Goal: Find contact information: Find contact information

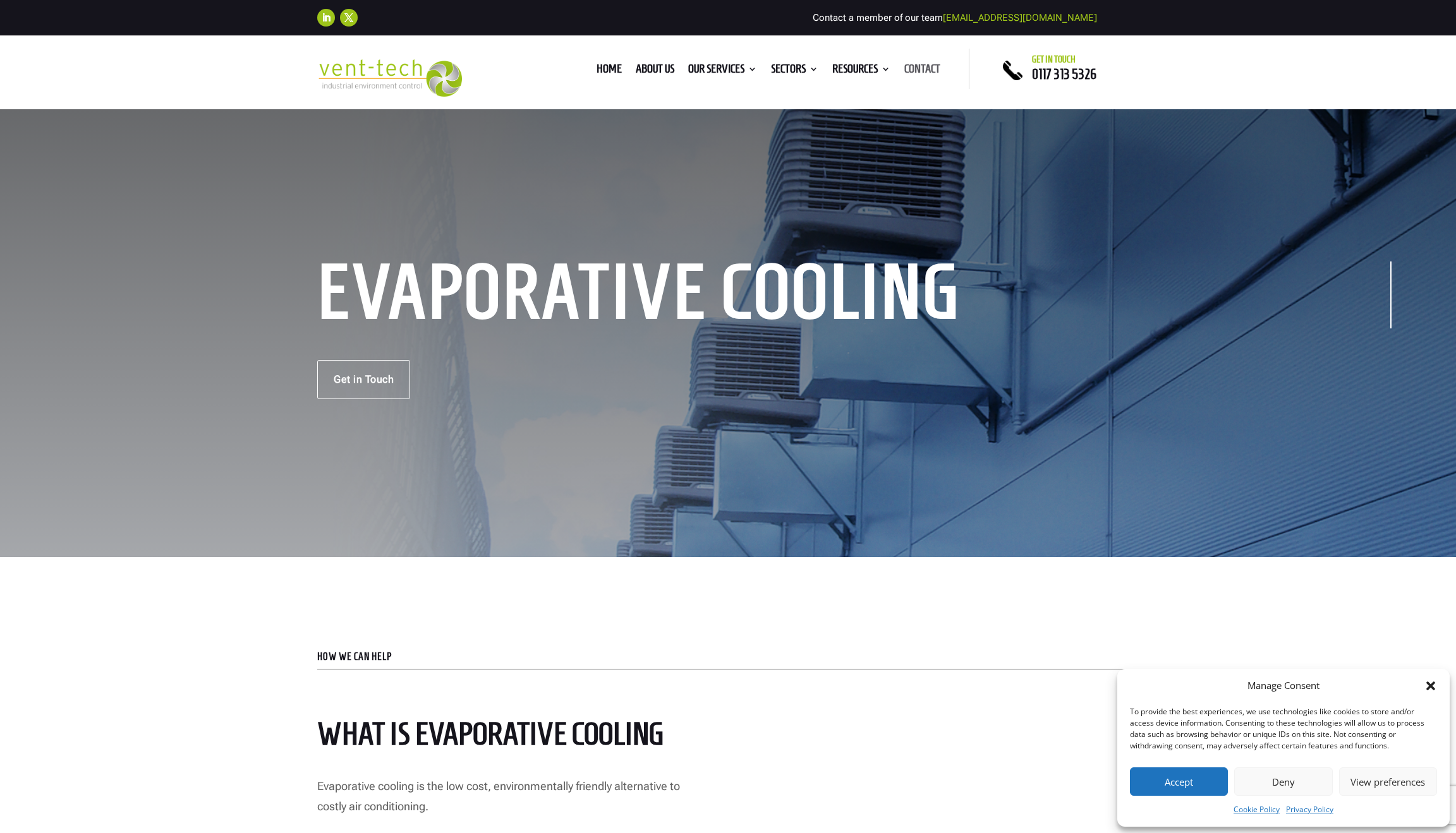
click at [909, 71] on link "Contact" at bounding box center [922, 71] width 36 height 13
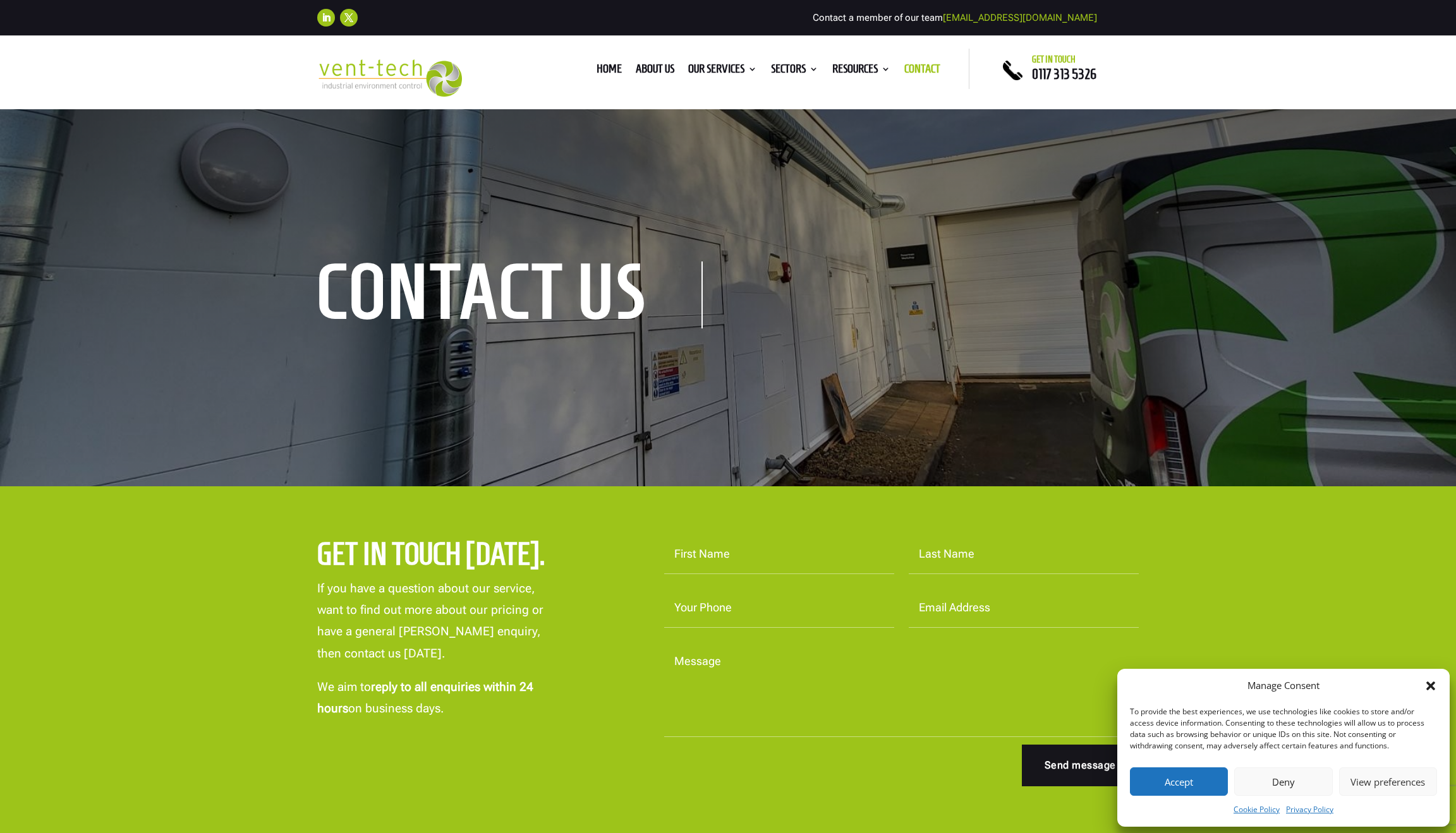
click at [1158, 776] on button "Accept" at bounding box center [1178, 782] width 98 height 29
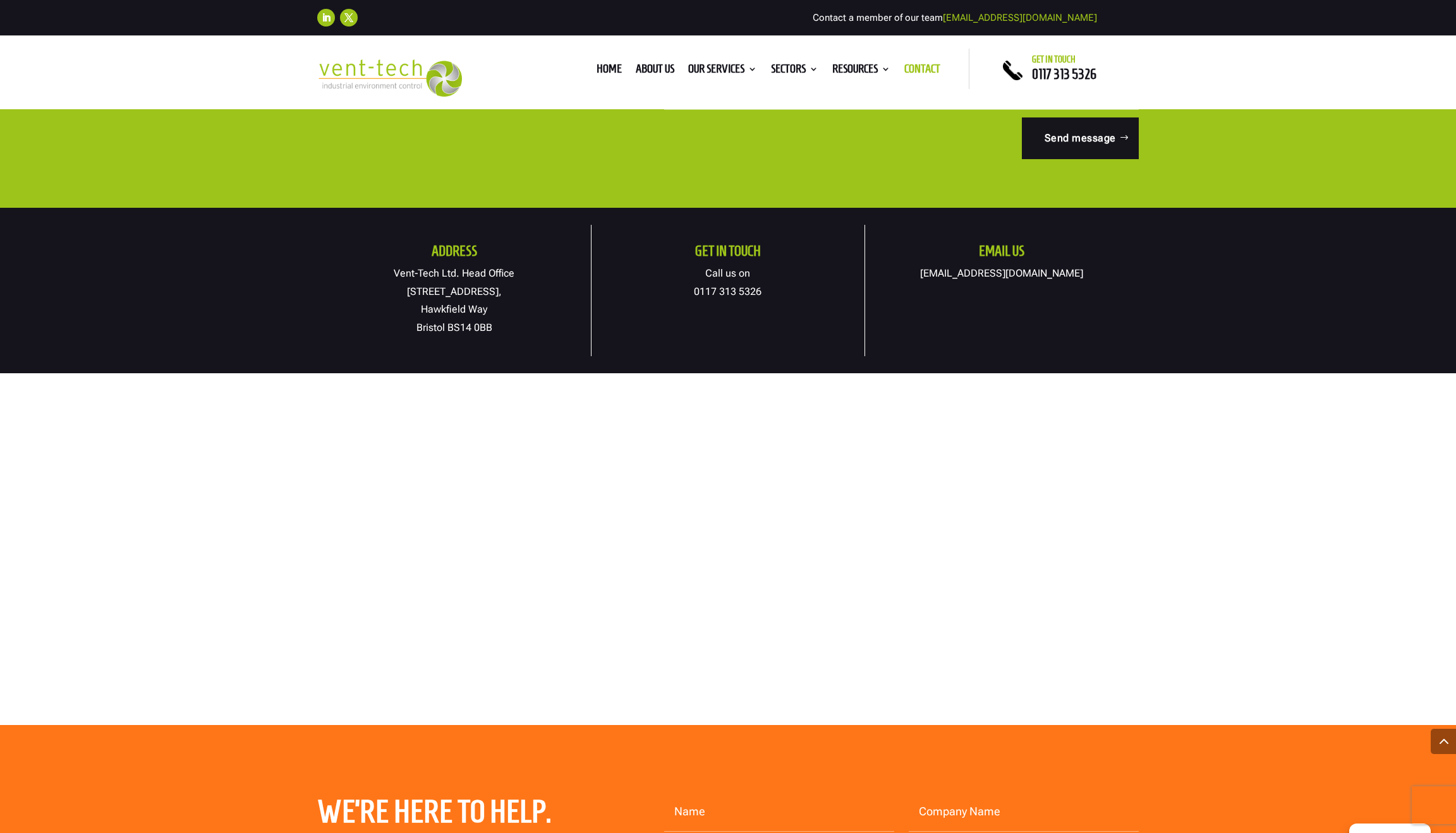
scroll to position [634, 0]
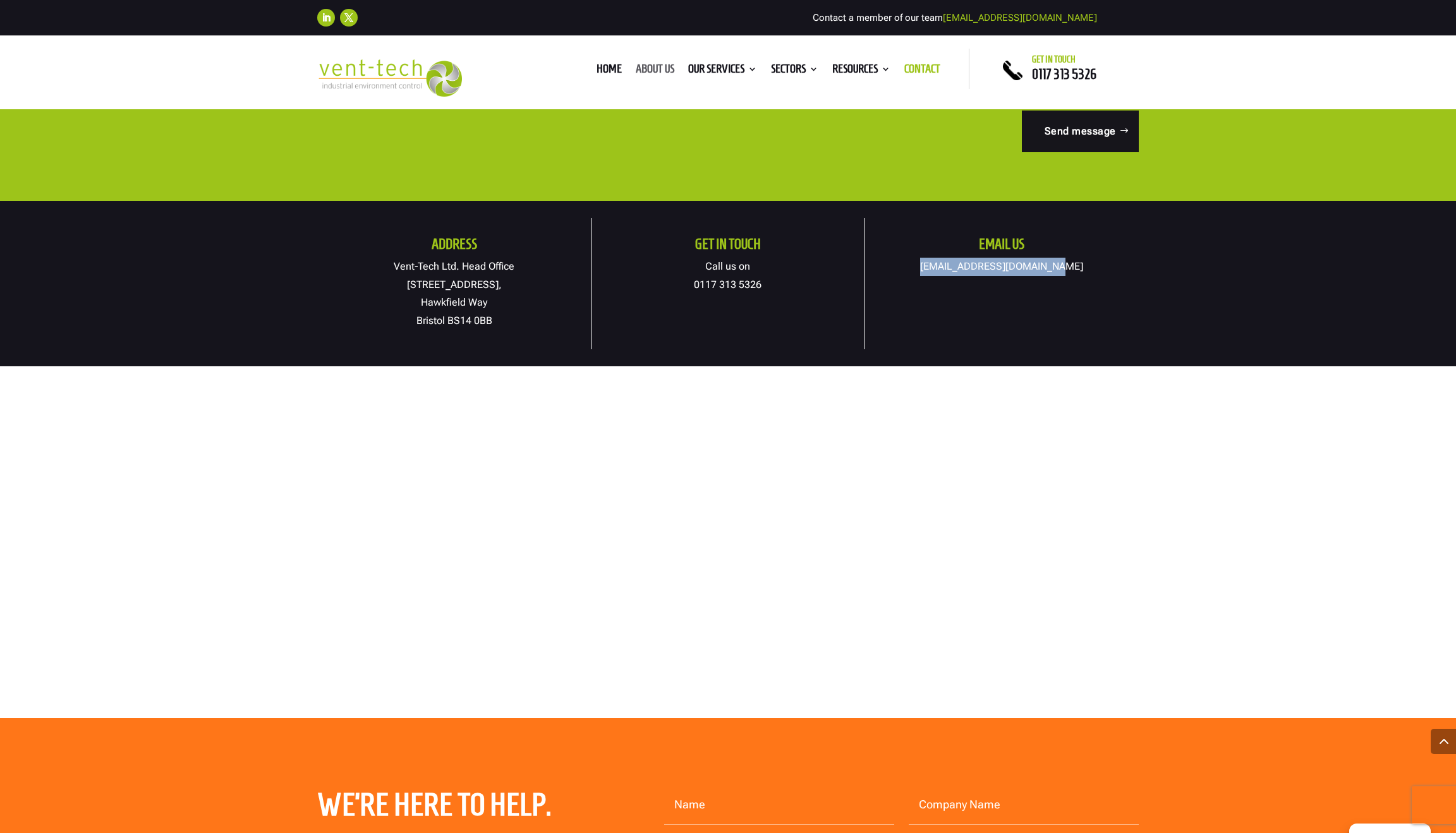
click at [648, 65] on link "About us" at bounding box center [654, 71] width 38 height 13
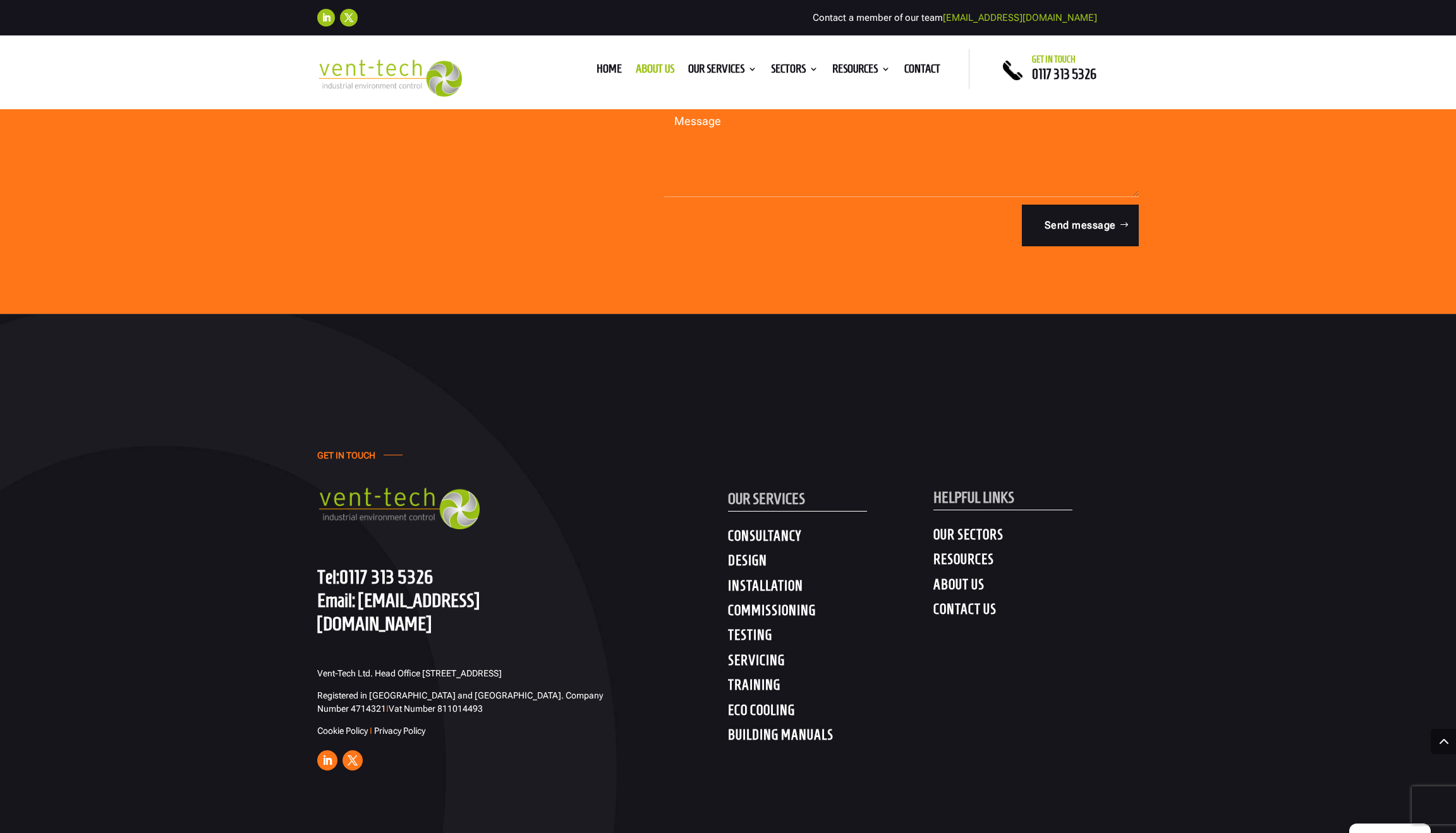
scroll to position [3661, 0]
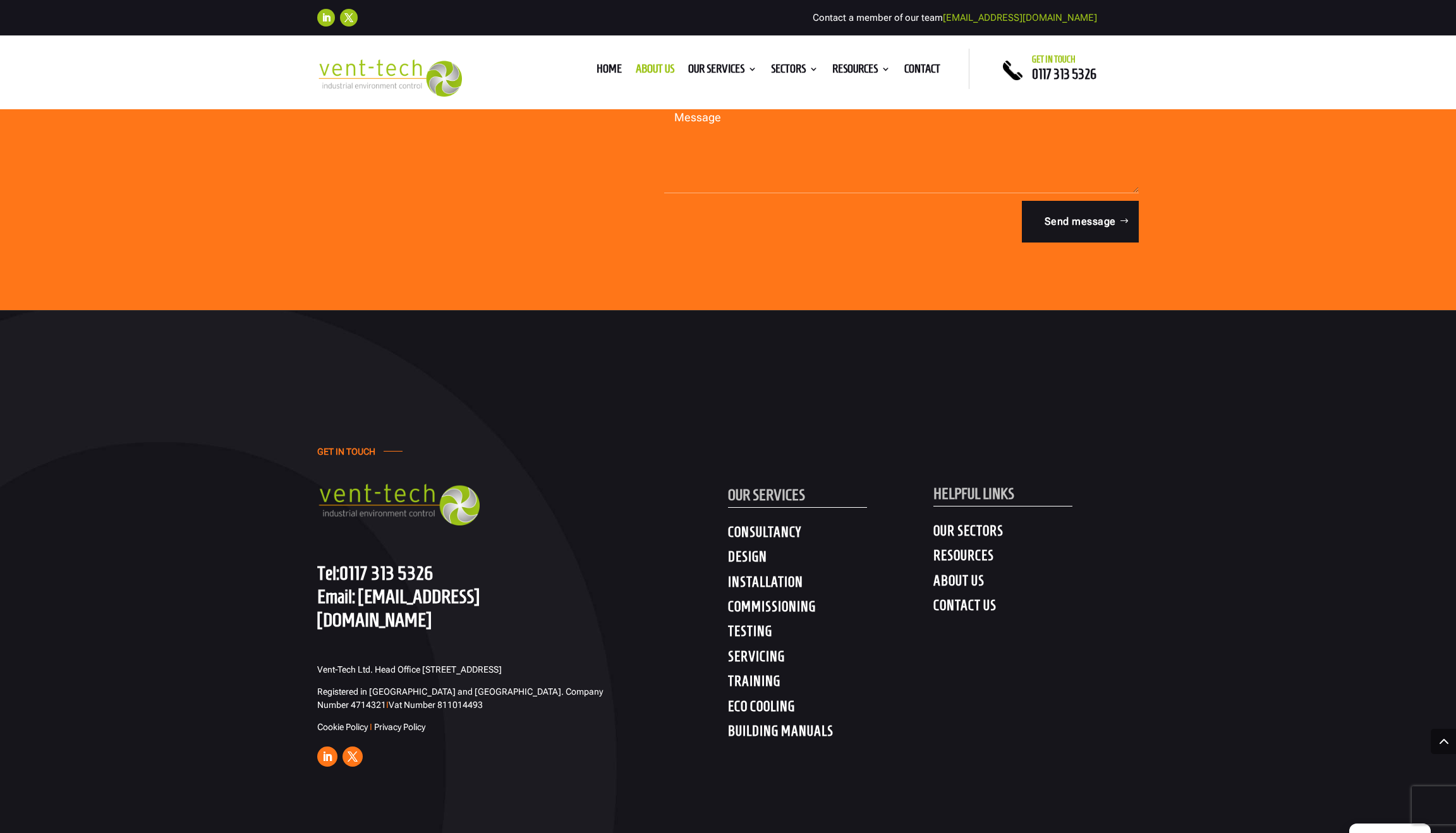
click at [975, 597] on h4 "CONTACT US" at bounding box center [1036, 608] width 206 height 23
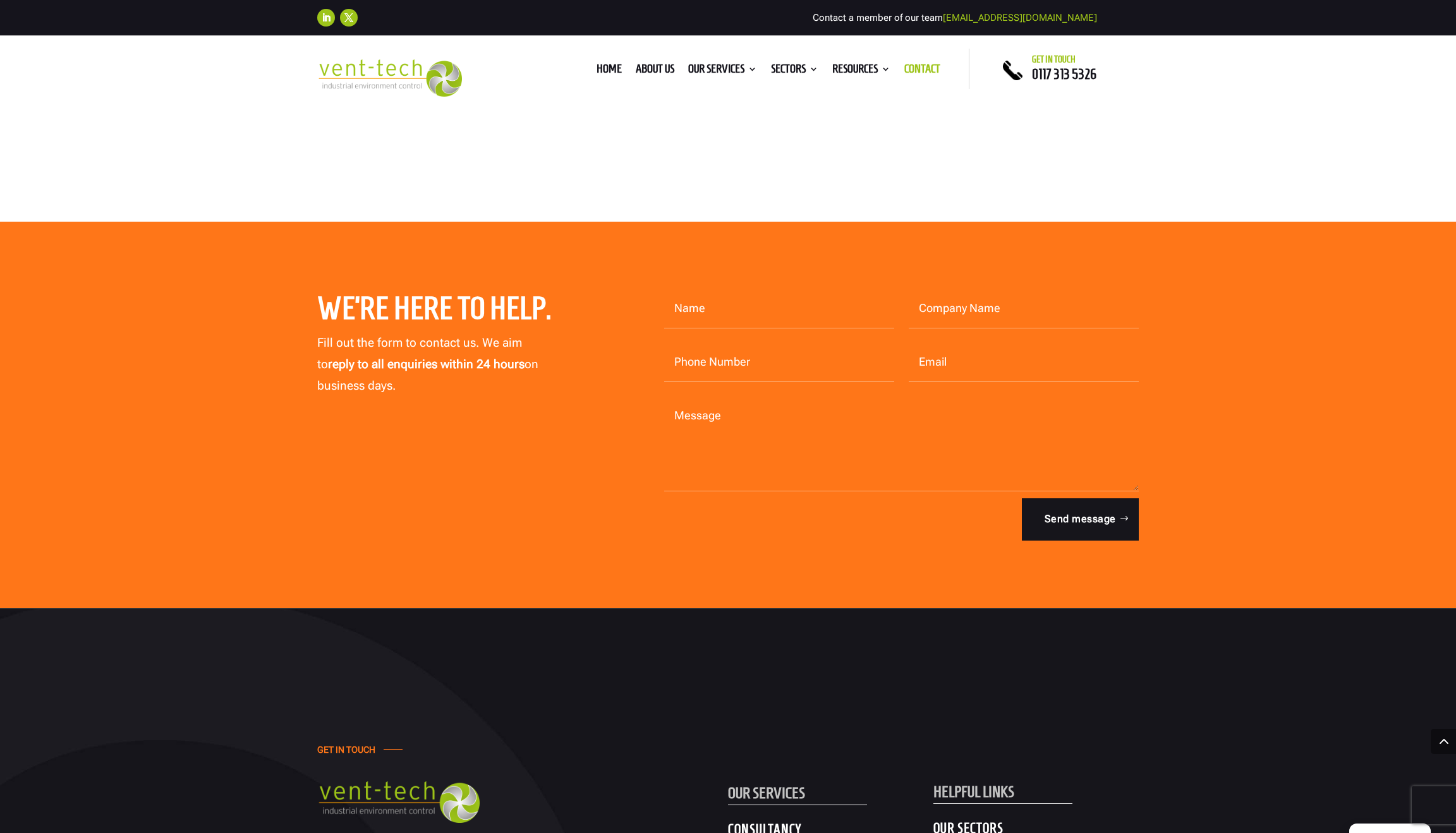
scroll to position [1135, 0]
